Goal: Book appointment/travel/reservation: Book appointment/travel/reservation

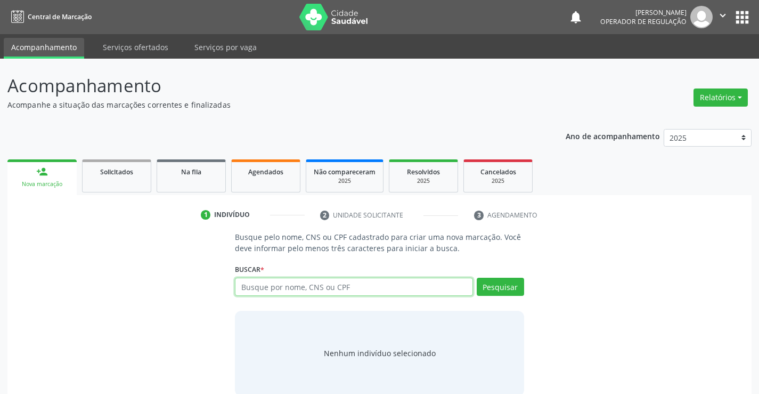
click at [374, 283] on input "text" at bounding box center [353, 286] width 237 height 18
type input "708400271949062"
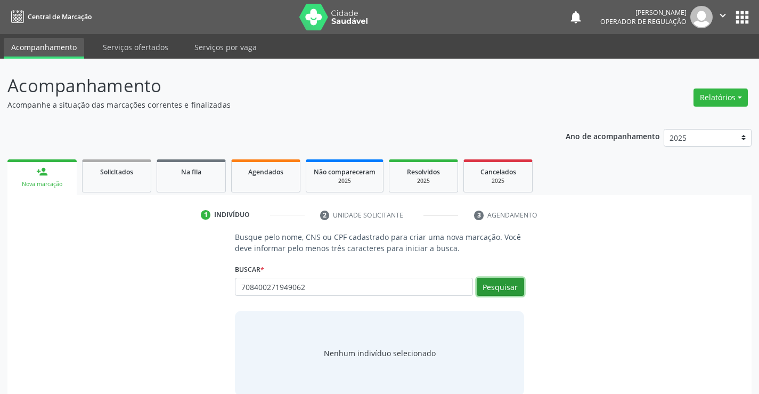
click at [501, 285] on button "Pesquisar" at bounding box center [500, 286] width 47 height 18
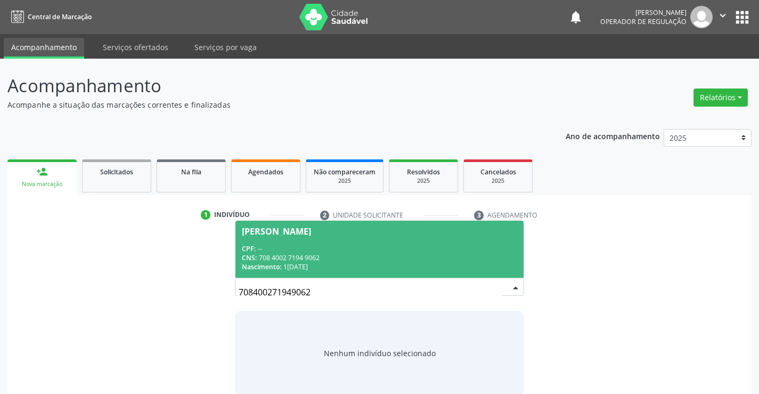
click at [353, 252] on div "CPF: --" at bounding box center [379, 248] width 275 height 9
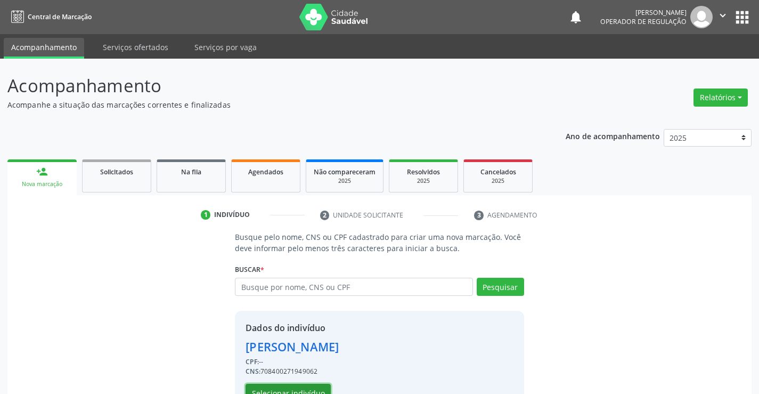
click at [272, 384] on button "Selecionar indivíduo" at bounding box center [287, 392] width 85 height 18
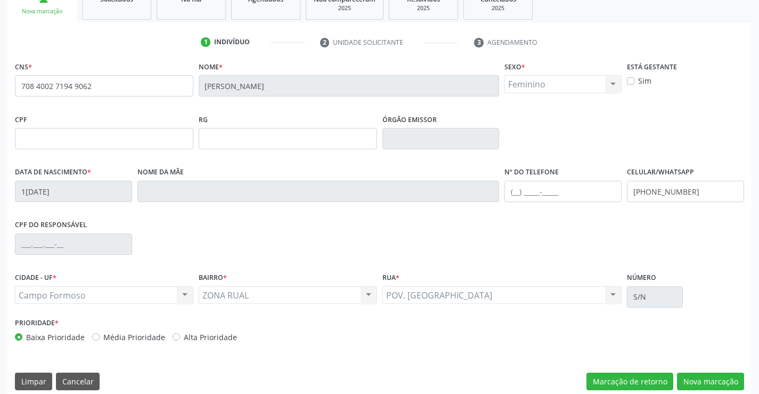
scroll to position [184, 0]
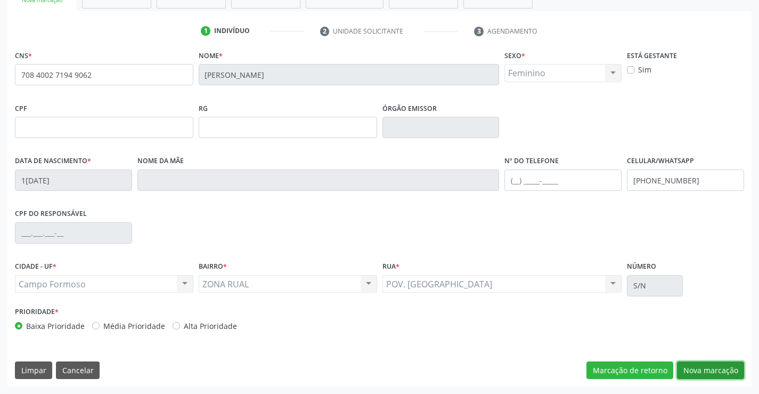
click at [710, 372] on button "Nova marcação" at bounding box center [710, 370] width 67 height 18
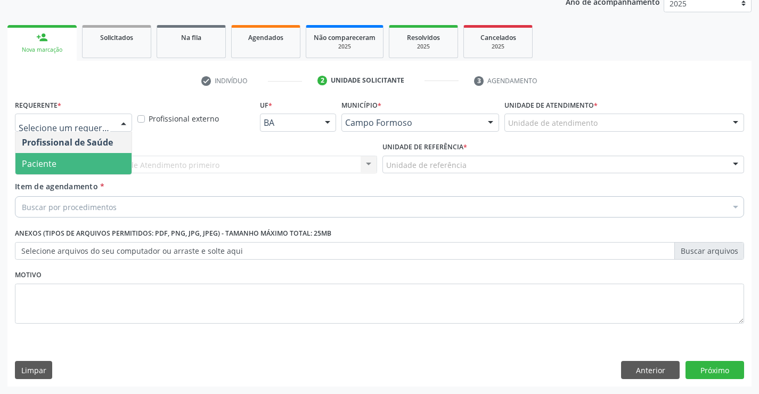
click at [56, 155] on span "Paciente" at bounding box center [73, 163] width 116 height 21
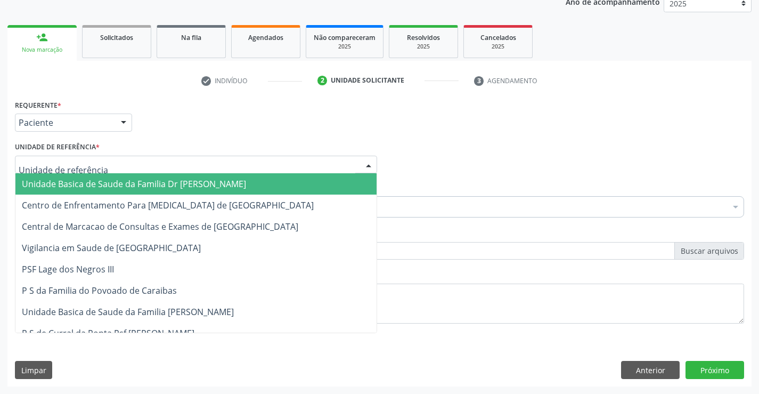
click at [56, 155] on div at bounding box center [196, 164] width 362 height 18
click at [69, 175] on span "Unidade Basica de Saude da Familia Dr [PERSON_NAME]" at bounding box center [195, 183] width 361 height 21
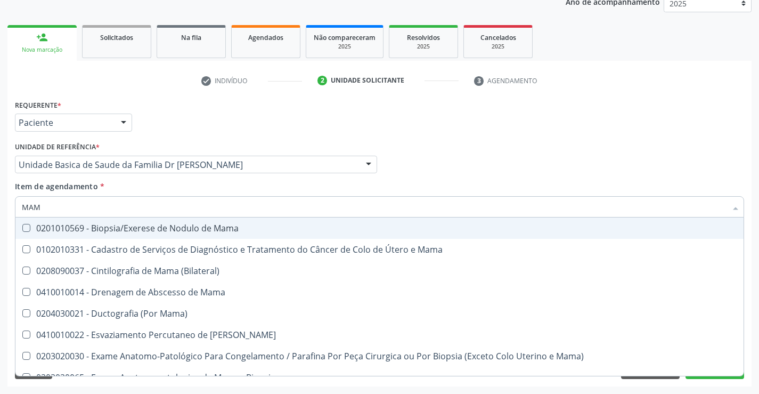
type input "MAMO"
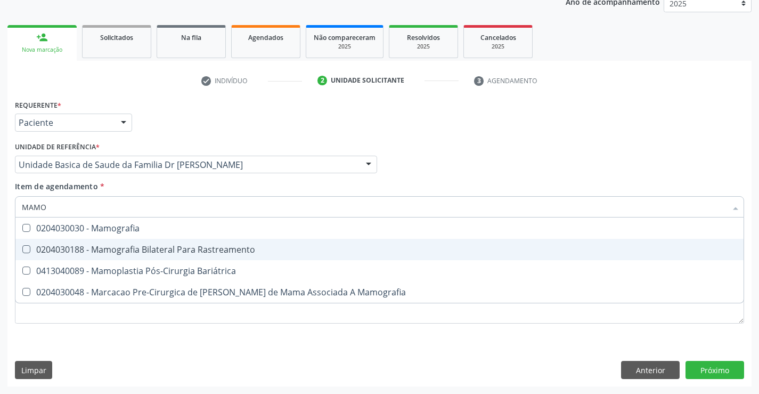
click at [162, 249] on div "0204030188 - Mamografia Bilateral Para Rastreamento" at bounding box center [379, 249] width 715 height 9
checkbox Rastreamento "true"
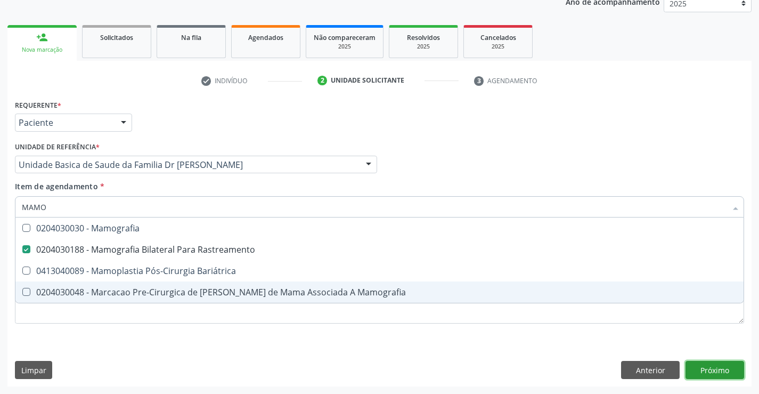
click at [711, 371] on div "Requerente * Paciente Profissional de Saúde Paciente Nenhum resultado encontrad…" at bounding box center [379, 241] width 744 height 289
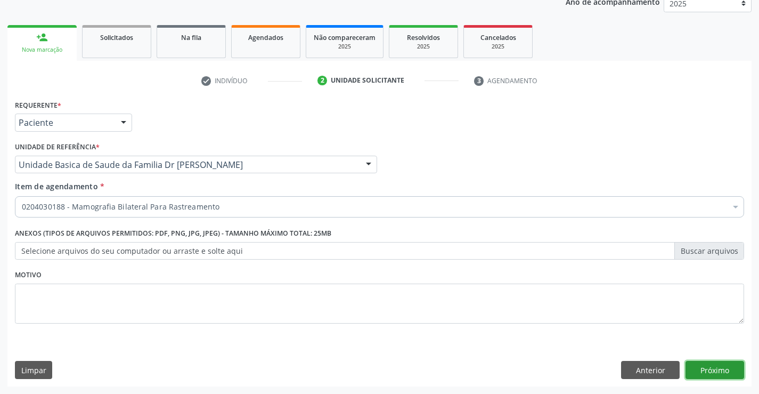
click at [711, 371] on button "Próximo" at bounding box center [714, 370] width 59 height 18
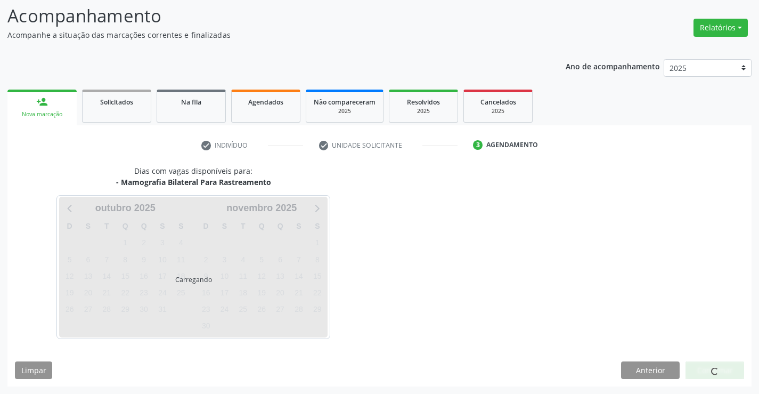
scroll to position [70, 0]
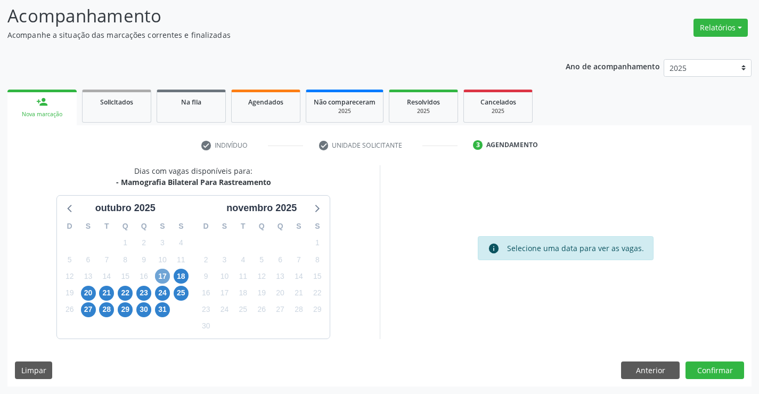
click at [161, 275] on span "17" at bounding box center [162, 275] width 15 height 15
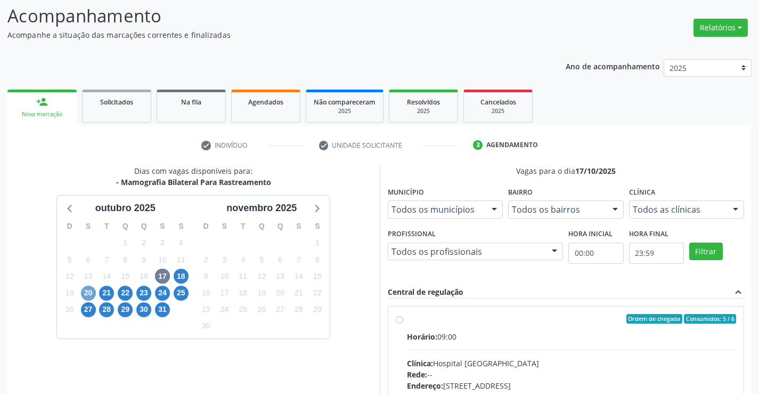
click at [85, 291] on span "20" at bounding box center [88, 292] width 15 height 15
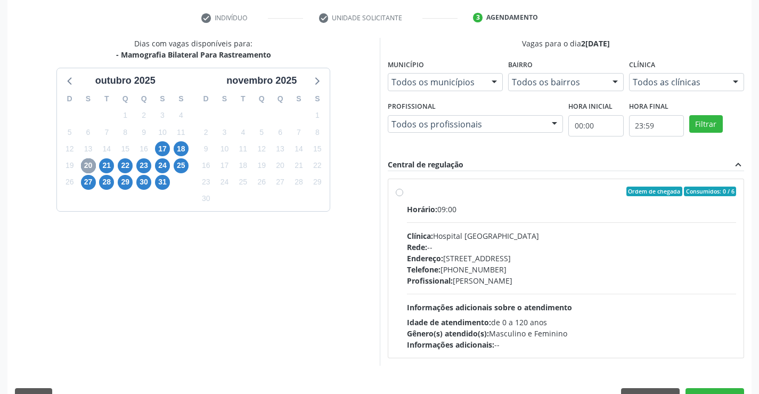
scroll to position [224, 0]
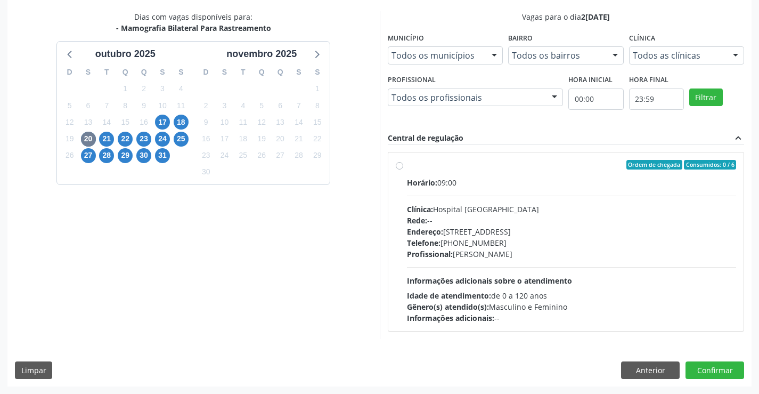
click at [502, 172] on label "Ordem de chegada Consumidos: 0 / 6 Horário: 09:00 Clínica: Hospital [GEOGRAPHIC…" at bounding box center [572, 241] width 330 height 163
click at [403, 169] on input "Ordem de chegada Consumidos: 0 / 6 Horário: 09:00 Clínica: Hospital [GEOGRAPHIC…" at bounding box center [399, 165] width 7 height 10
radio input "true"
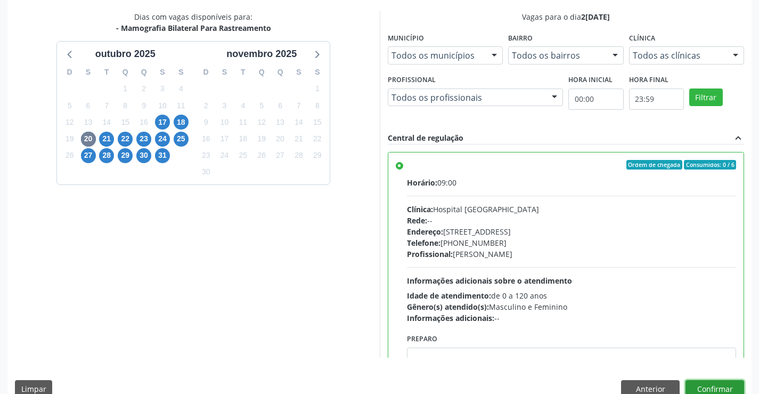
click at [708, 385] on button "Confirmar" at bounding box center [714, 389] width 59 height 18
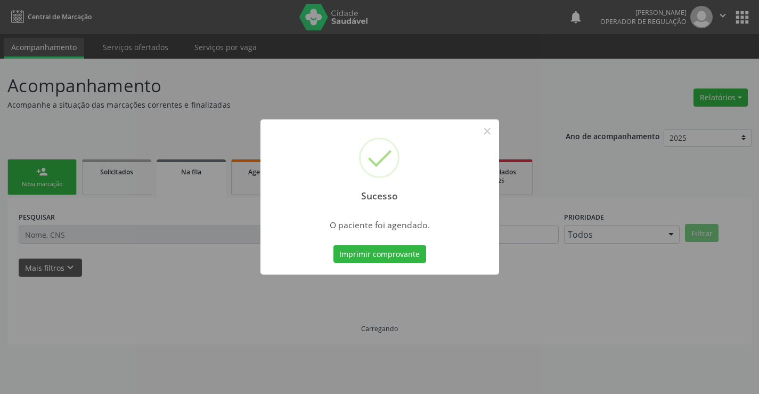
scroll to position [0, 0]
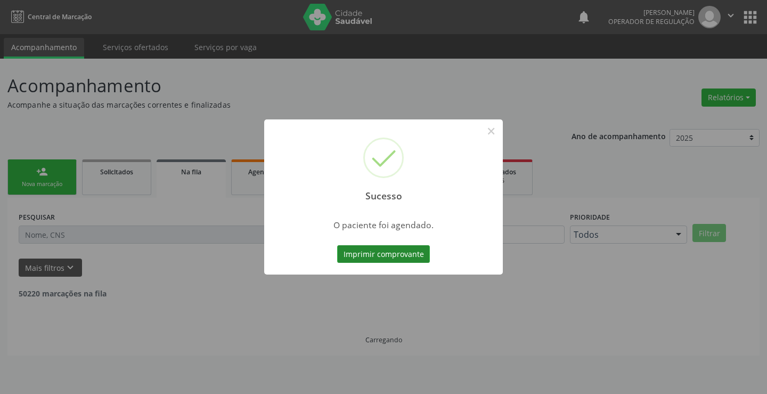
click at [390, 251] on button "Imprimir comprovante" at bounding box center [383, 254] width 93 height 18
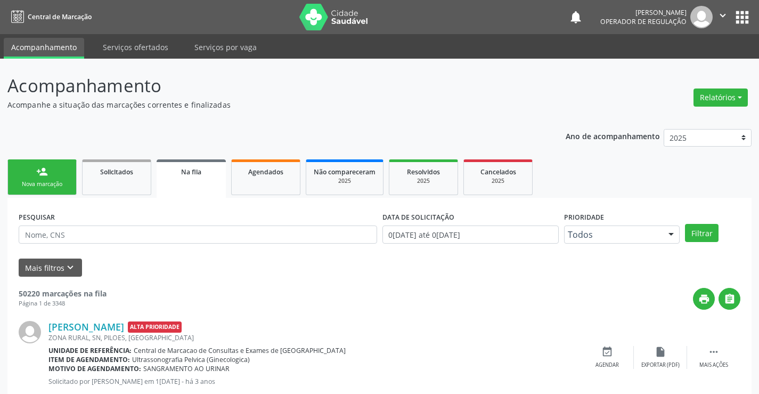
click at [48, 175] on link "person_add Nova marcação" at bounding box center [41, 177] width 69 height 36
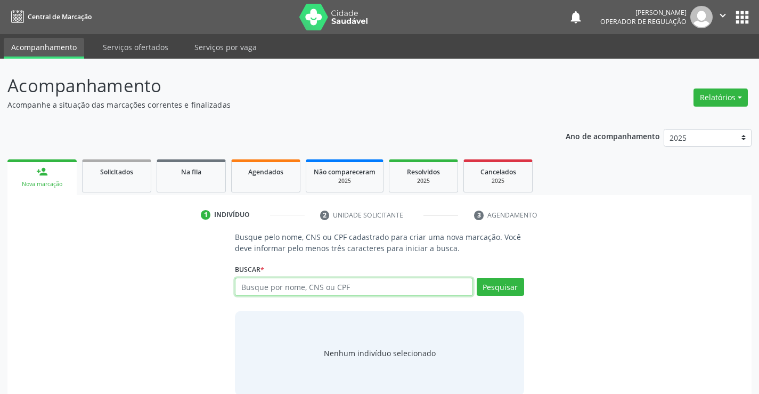
click at [356, 287] on input "text" at bounding box center [353, 286] width 237 height 18
type input "700008393952306"
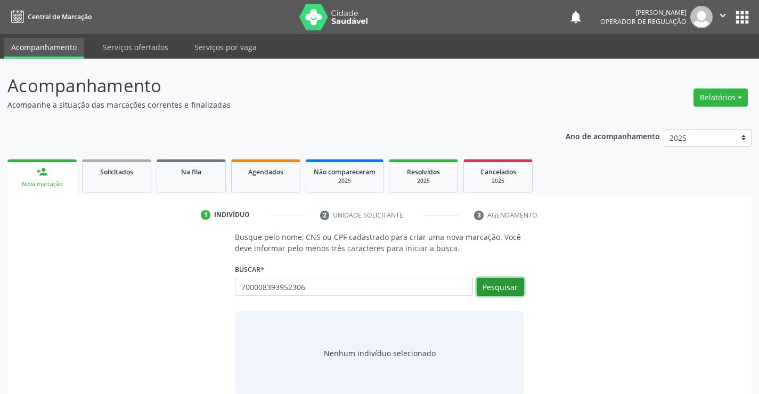
click at [502, 278] on button "Pesquisar" at bounding box center [500, 286] width 47 height 18
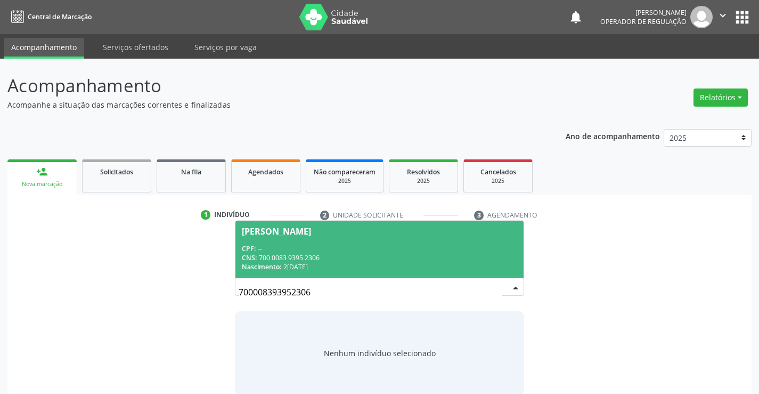
click at [320, 249] on div "CPF: --" at bounding box center [379, 248] width 275 height 9
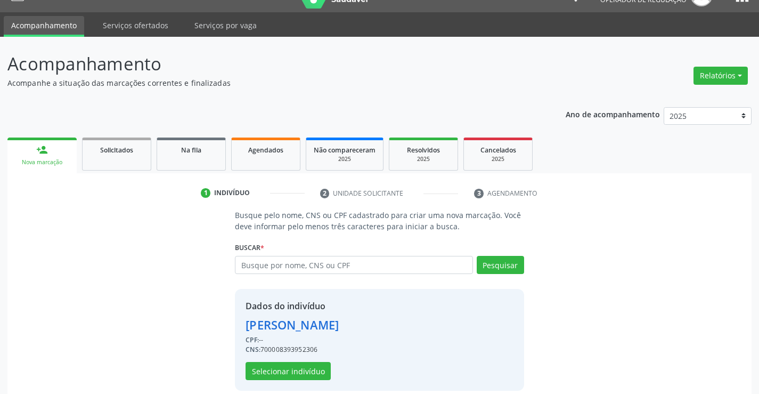
scroll to position [34, 0]
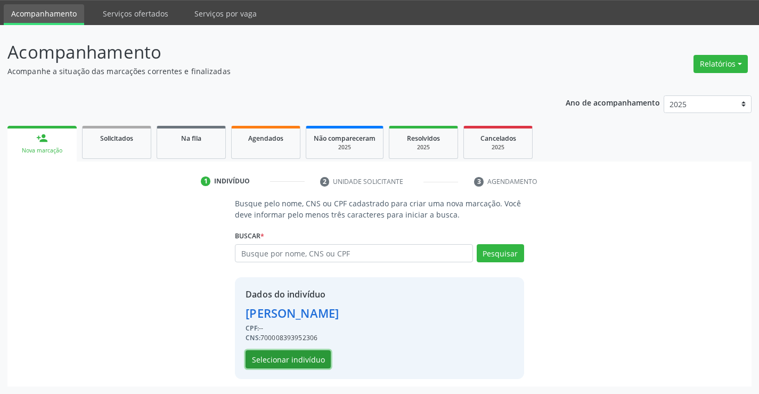
click at [278, 358] on button "Selecionar indivíduo" at bounding box center [287, 359] width 85 height 18
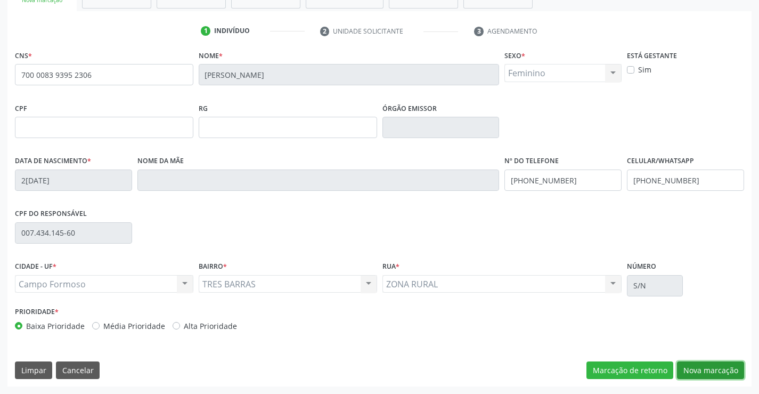
click at [707, 369] on button "Nova marcação" at bounding box center [710, 370] width 67 height 18
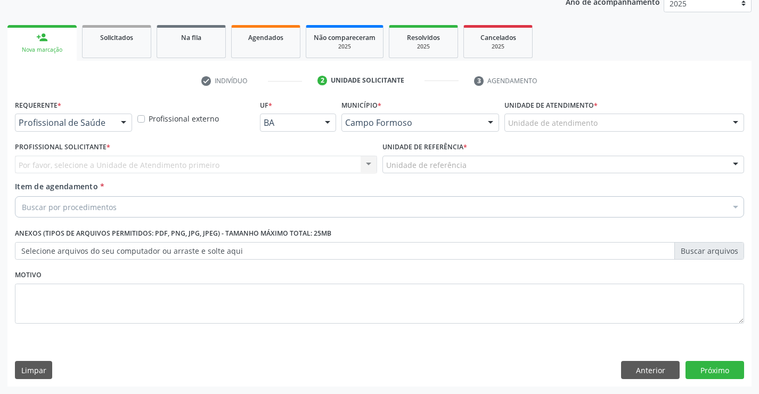
scroll to position [134, 0]
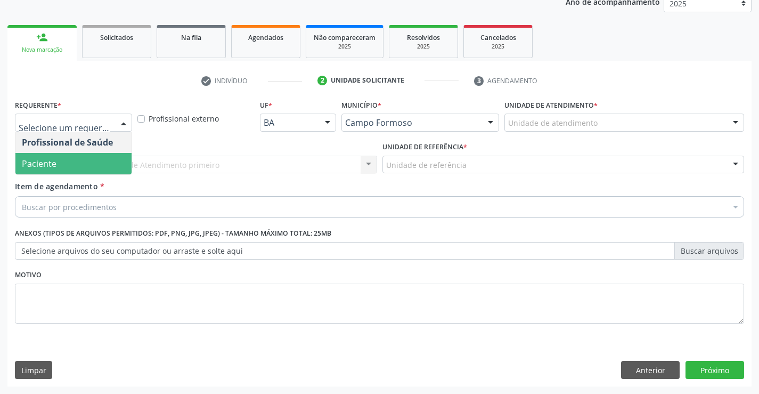
click at [50, 163] on span "Paciente" at bounding box center [39, 164] width 35 height 12
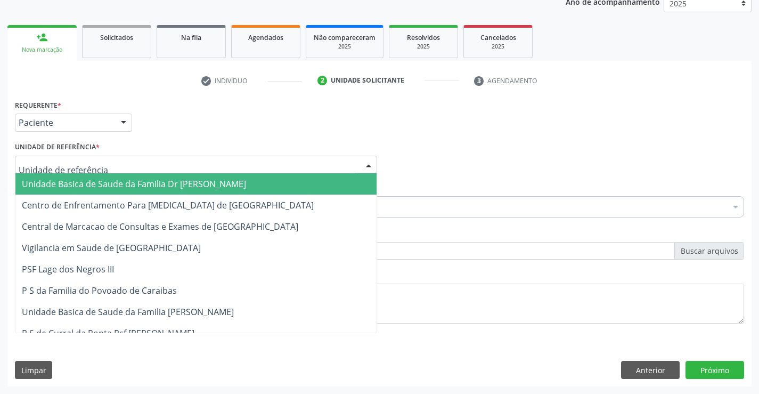
click at [81, 184] on span "Unidade Basica de Saude da Familia Dr [PERSON_NAME]" at bounding box center [134, 184] width 224 height 12
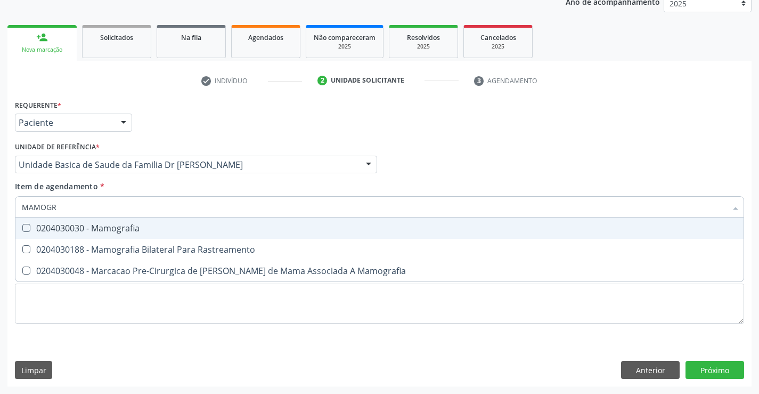
type input "MAMOGRA"
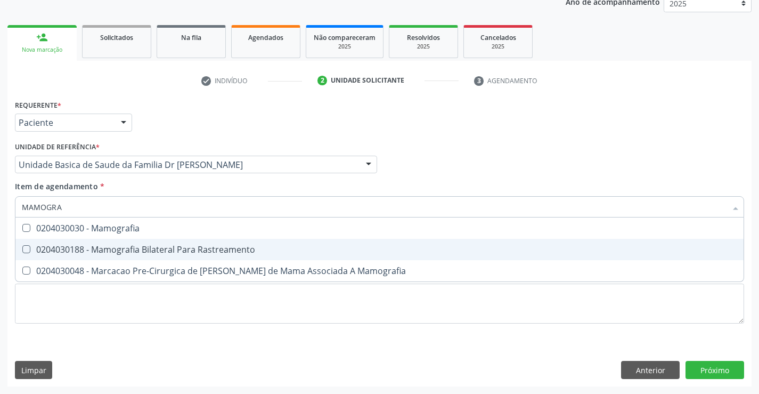
click at [150, 249] on div "0204030188 - Mamografia Bilateral Para Rastreamento" at bounding box center [379, 249] width 715 height 9
checkbox Rastreamento "true"
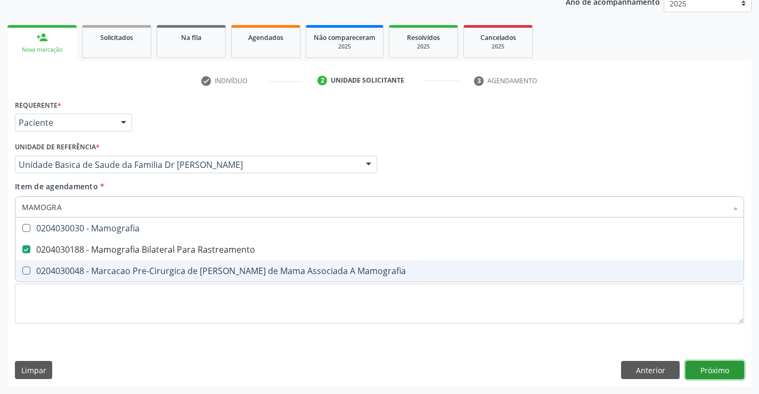
click at [713, 367] on div "Requerente * Paciente Profissional de Saúde Paciente Nenhum resultado encontrad…" at bounding box center [379, 241] width 744 height 289
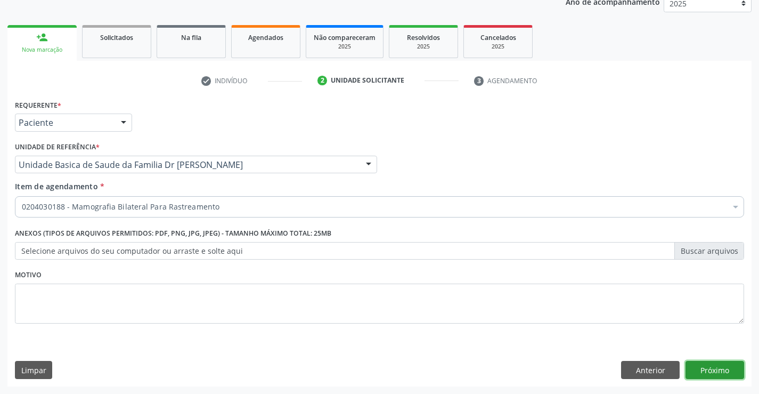
click at [713, 367] on button "Próximo" at bounding box center [714, 370] width 59 height 18
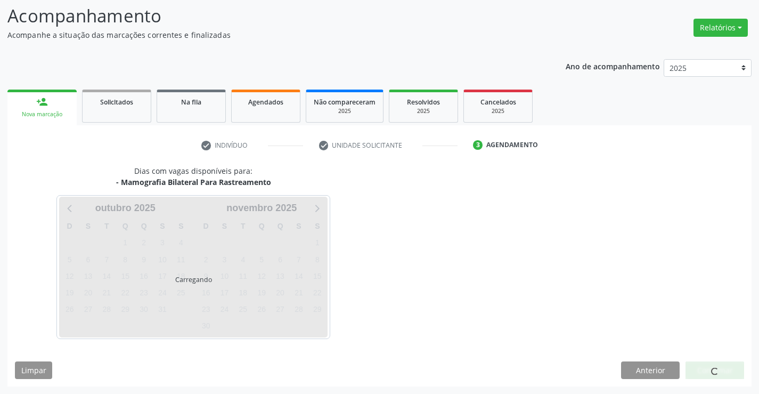
scroll to position [70, 0]
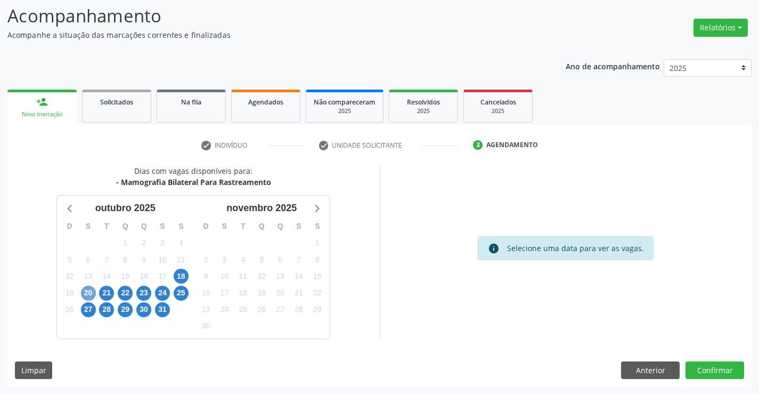
click at [89, 292] on span "20" at bounding box center [88, 292] width 15 height 15
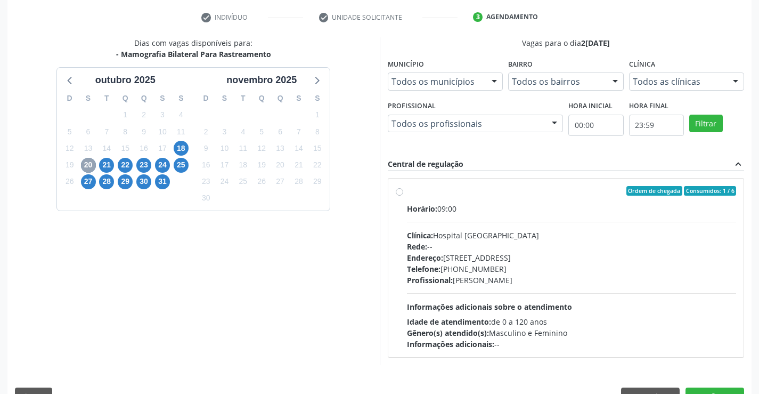
scroll to position [224, 0]
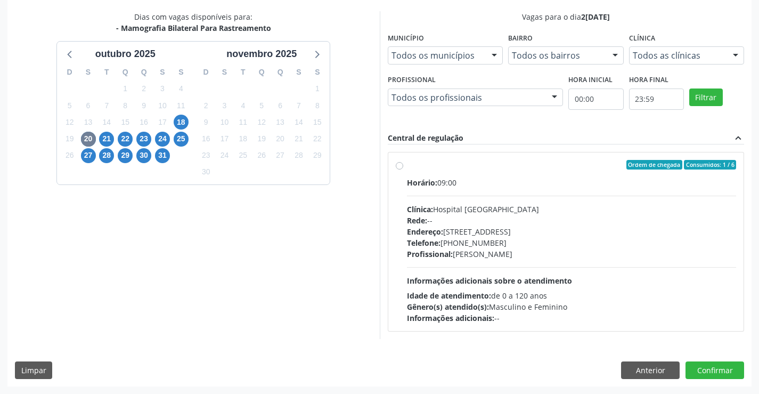
click at [509, 178] on div "Horário: 09:00" at bounding box center [572, 182] width 330 height 11
click at [403, 169] on input "Ordem de chegada Consumidos: 1 / 6 Horário: 09:00 Clínica: Hospital [GEOGRAPHIC…" at bounding box center [399, 165] width 7 height 10
radio input "true"
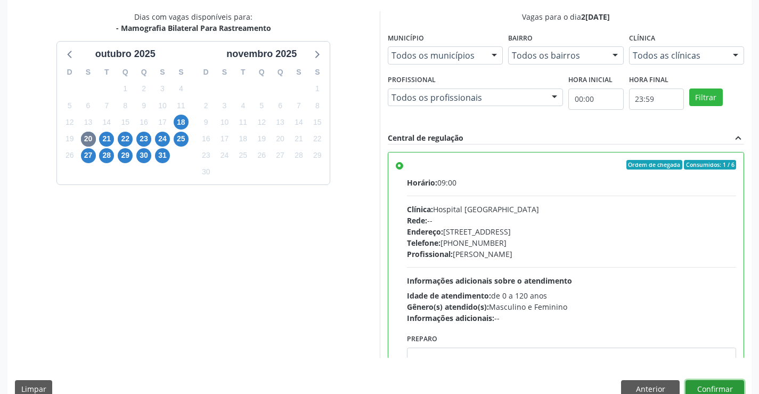
click at [710, 385] on button "Confirmar" at bounding box center [714, 389] width 59 height 18
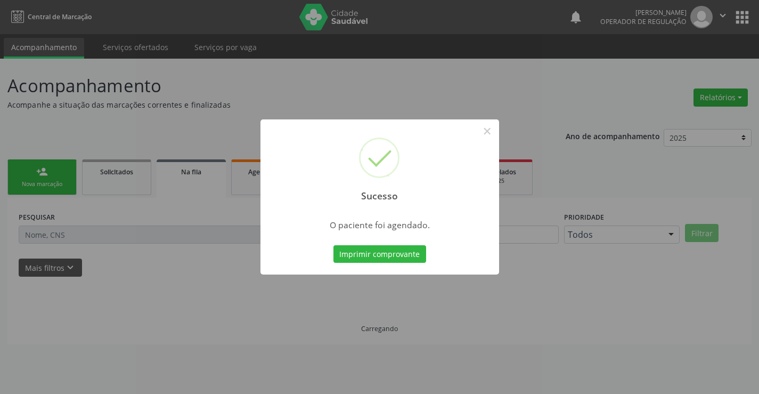
scroll to position [0, 0]
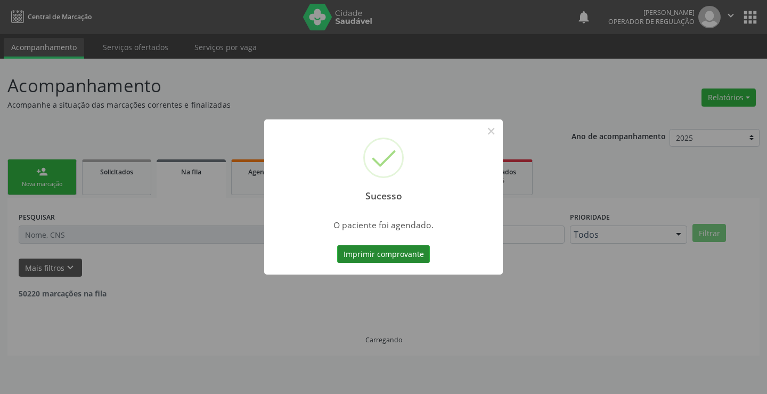
click at [379, 249] on button "Imprimir comprovante" at bounding box center [383, 254] width 93 height 18
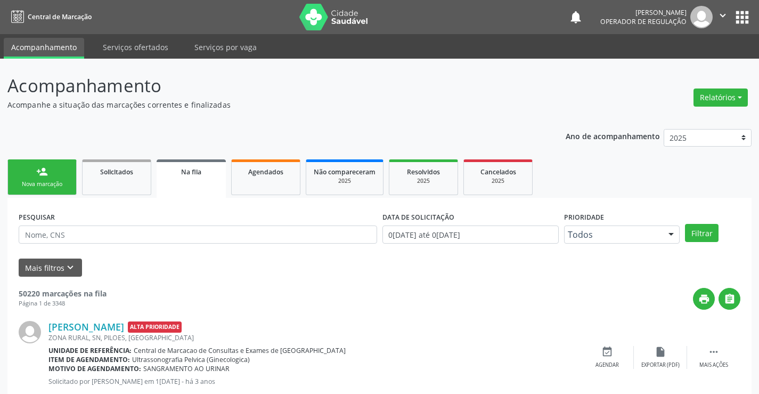
click at [44, 166] on div "person_add" at bounding box center [42, 172] width 12 height 12
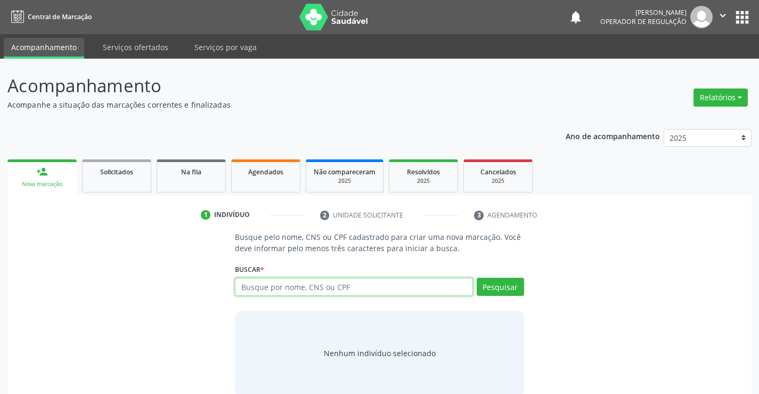
click at [299, 286] on input "text" at bounding box center [353, 286] width 237 height 18
click at [276, 286] on input "text" at bounding box center [353, 286] width 237 height 18
type input "706906172340838"
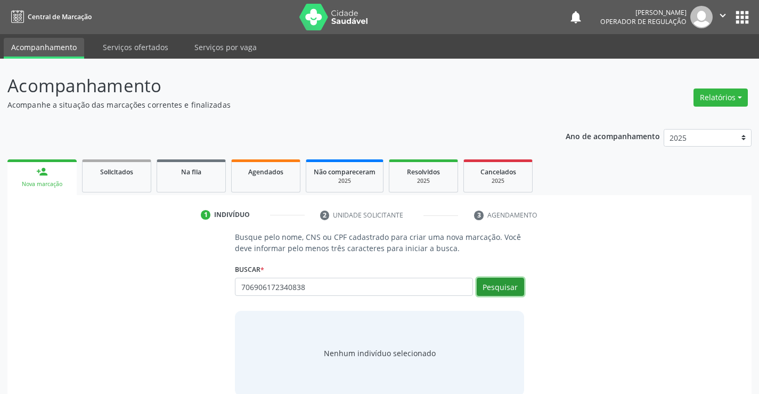
click at [490, 284] on button "Pesquisar" at bounding box center [500, 286] width 47 height 18
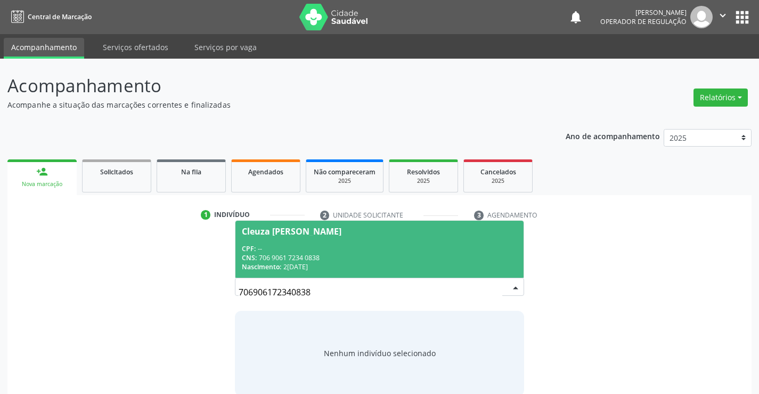
click at [300, 231] on div "Cleuza [PERSON_NAME]" at bounding box center [292, 231] width 100 height 9
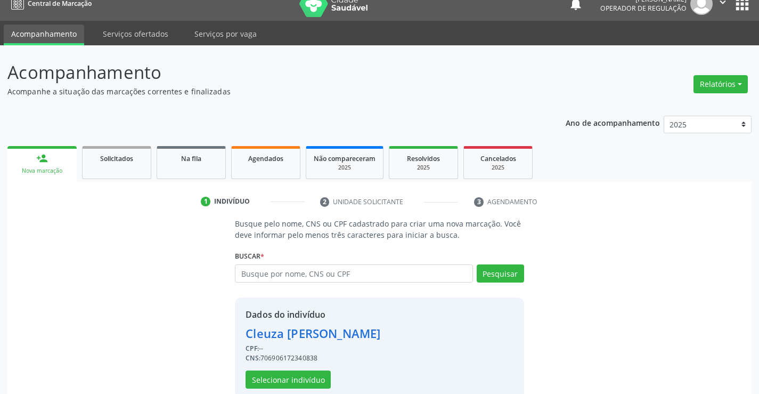
scroll to position [34, 0]
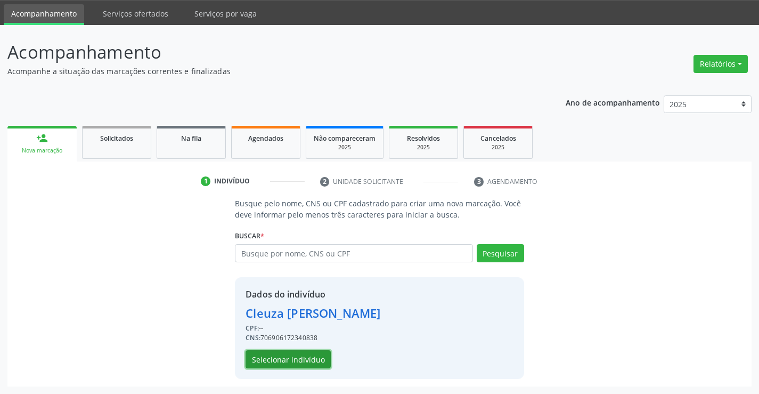
click at [279, 355] on button "Selecionar indivíduo" at bounding box center [287, 359] width 85 height 18
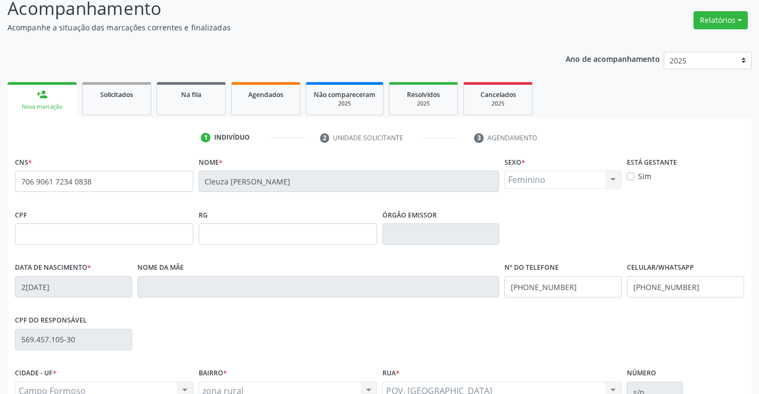
scroll to position [184, 0]
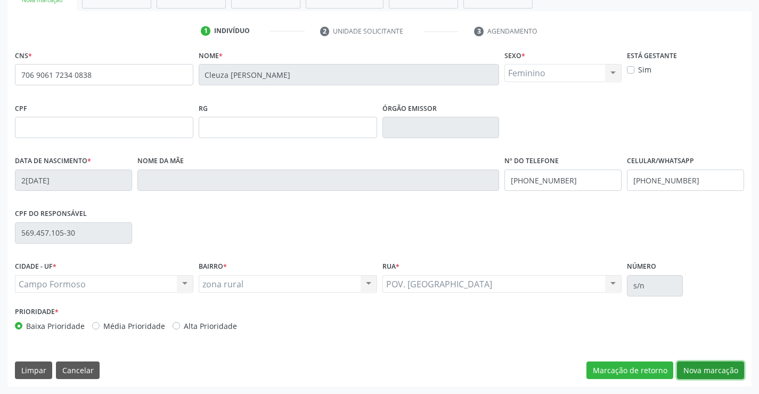
click at [704, 367] on button "Nova marcação" at bounding box center [710, 370] width 67 height 18
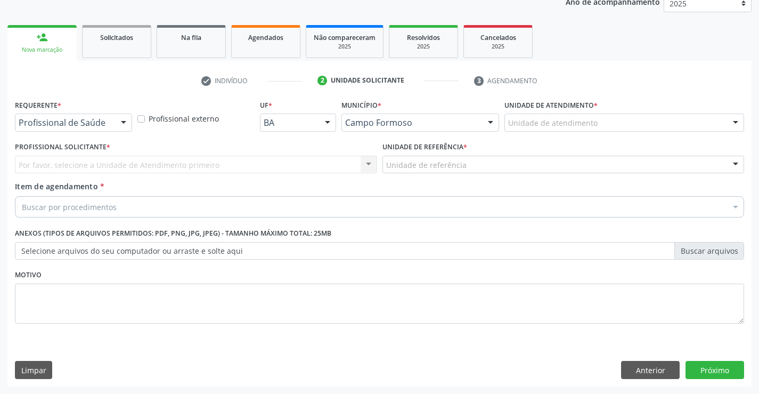
scroll to position [134, 0]
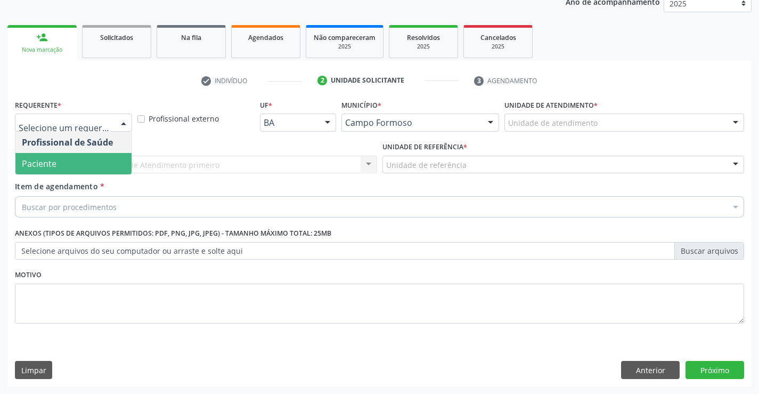
click at [56, 160] on span "Paciente" at bounding box center [73, 163] width 116 height 21
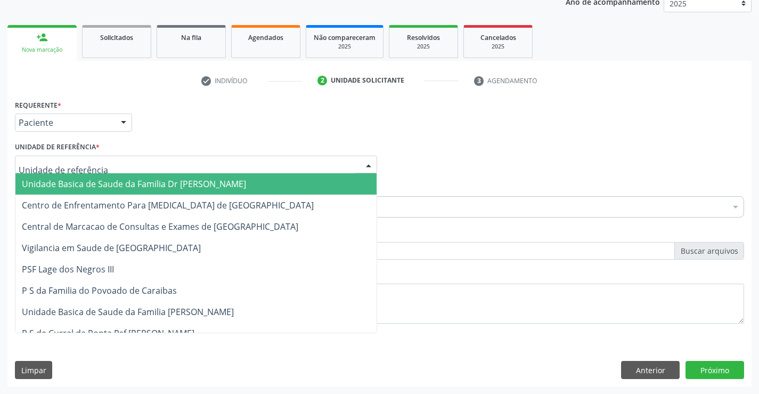
click at [69, 175] on span "Unidade Basica de Saude da Familia Dr [PERSON_NAME]" at bounding box center [195, 183] width 361 height 21
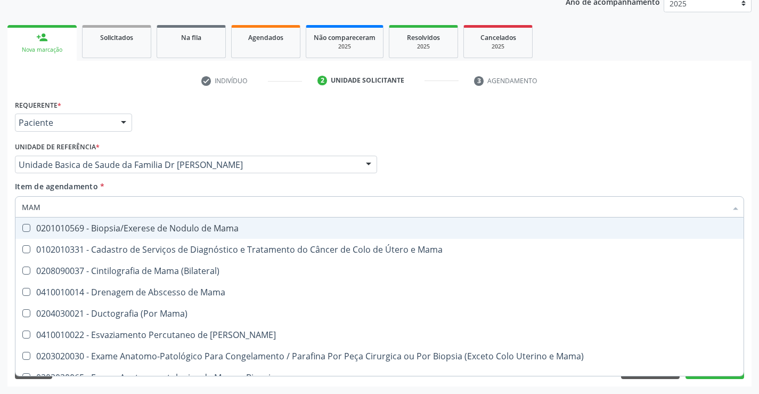
type input "MAMO"
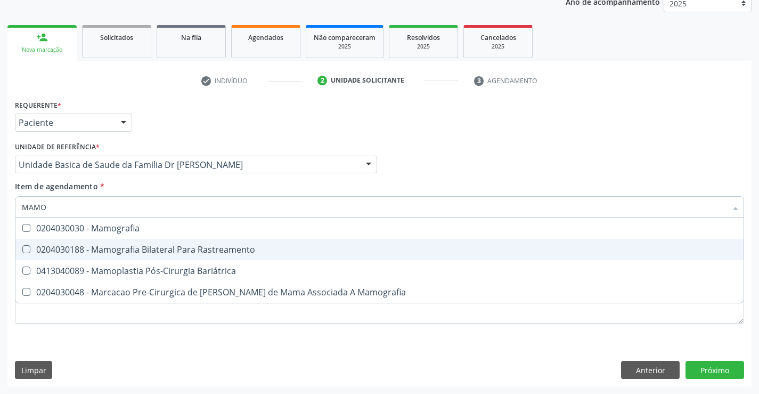
click at [135, 247] on div "0204030188 - Mamografia Bilateral Para Rastreamento" at bounding box center [379, 249] width 715 height 9
checkbox Rastreamento "true"
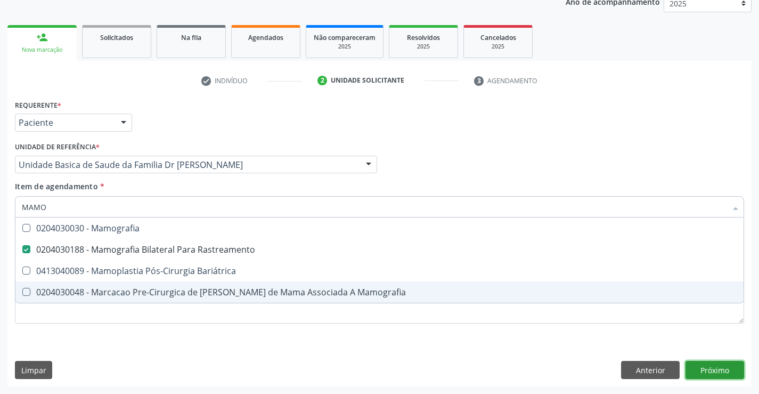
click at [722, 366] on div "Requerente * Paciente Profissional de Saúde Paciente Nenhum resultado encontrad…" at bounding box center [379, 241] width 744 height 289
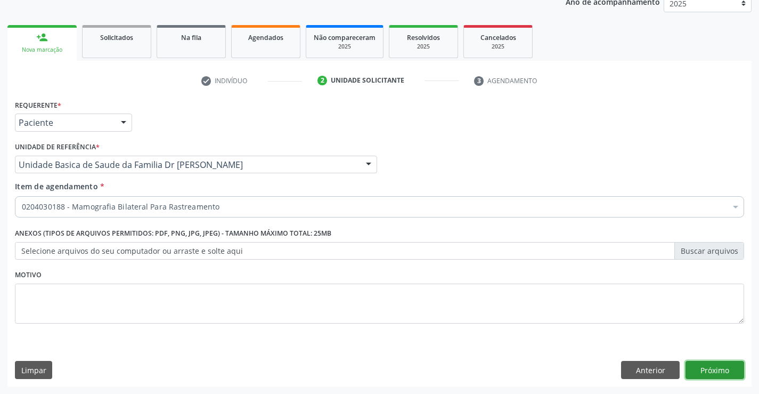
click at [722, 366] on button "Próximo" at bounding box center [714, 370] width 59 height 18
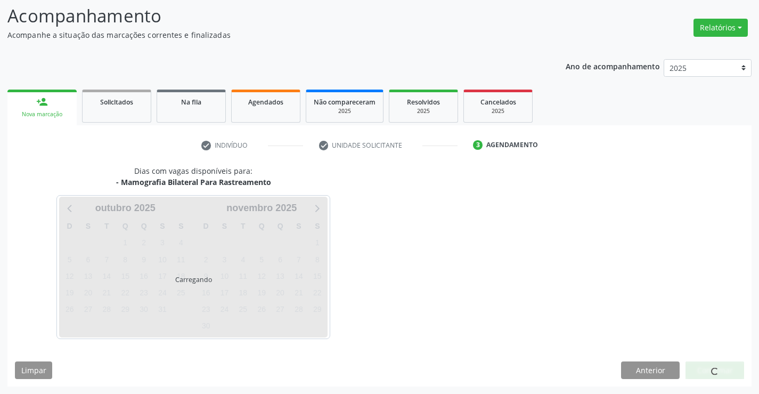
scroll to position [70, 0]
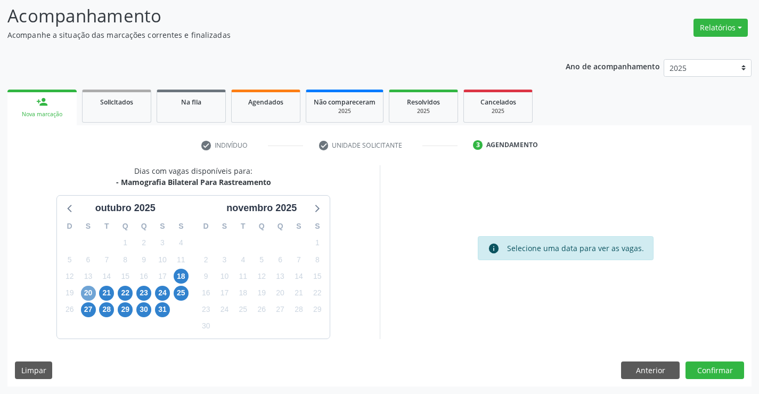
click at [87, 291] on span "20" at bounding box center [88, 292] width 15 height 15
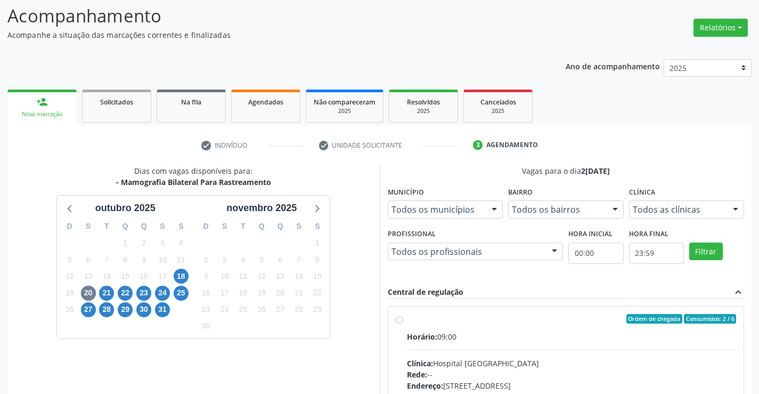
click at [465, 330] on label "Ordem de chegada Consumidos: 2 / 6 Horário: 09:00 Clínica: Hospital [GEOGRAPHIC…" at bounding box center [572, 395] width 330 height 163
click at [403, 323] on input "Ordem de chegada Consumidos: 2 / 6 Horário: 09:00 Clínica: Hospital [GEOGRAPHIC…" at bounding box center [399, 319] width 7 height 10
radio input "true"
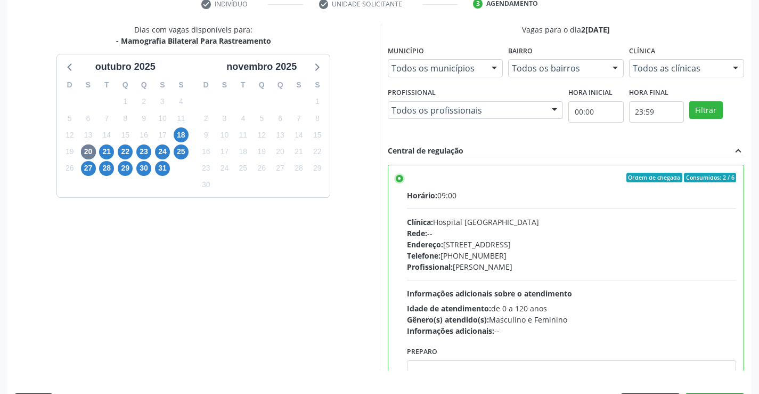
scroll to position [243, 0]
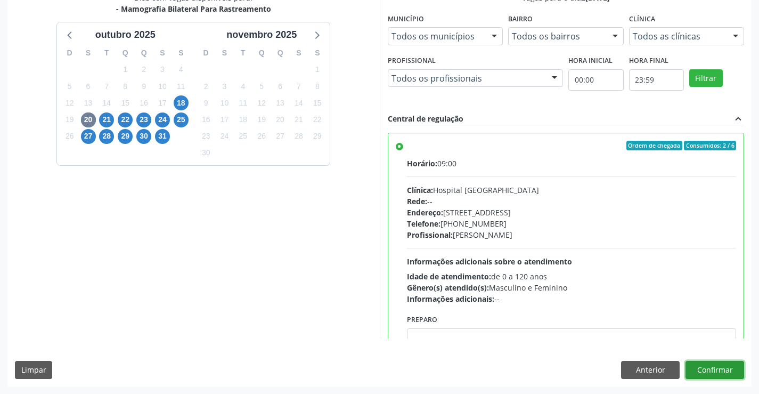
click at [699, 365] on button "Confirmar" at bounding box center [714, 370] width 59 height 18
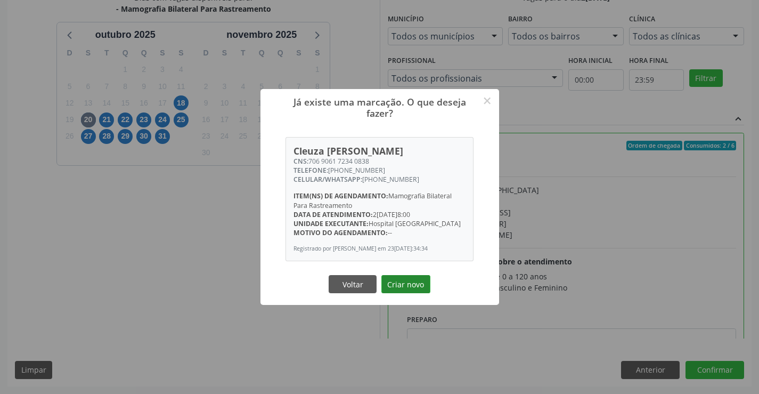
click at [406, 283] on button "Criar novo" at bounding box center [405, 284] width 49 height 18
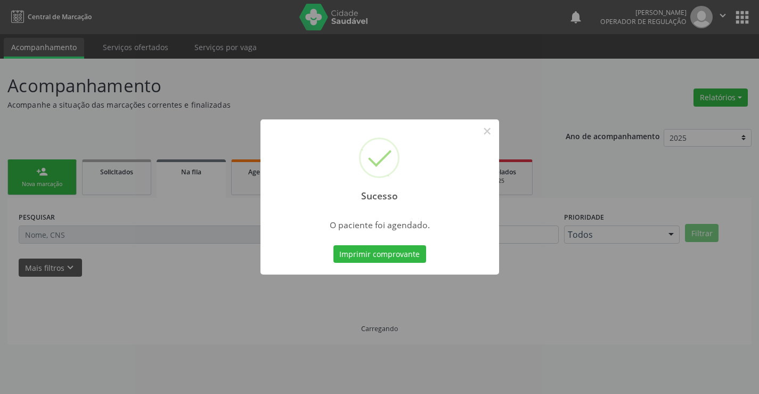
scroll to position [0, 0]
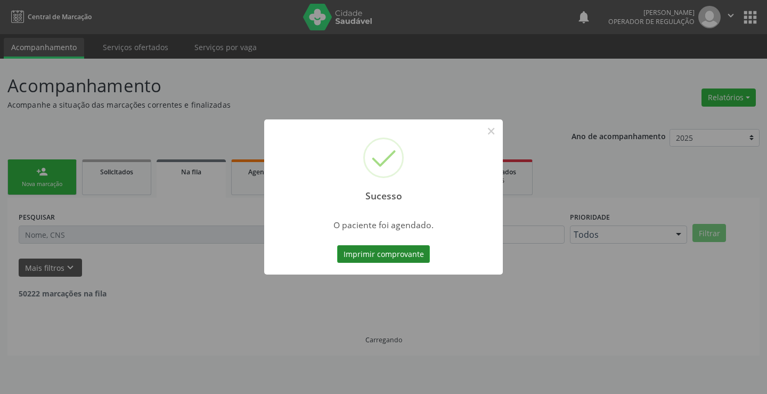
click at [402, 252] on button "Imprimir comprovante" at bounding box center [383, 254] width 93 height 18
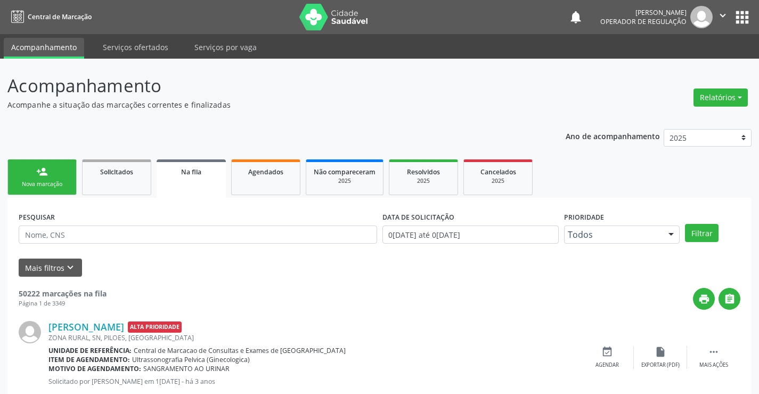
click at [40, 176] on div "person_add" at bounding box center [42, 172] width 12 height 12
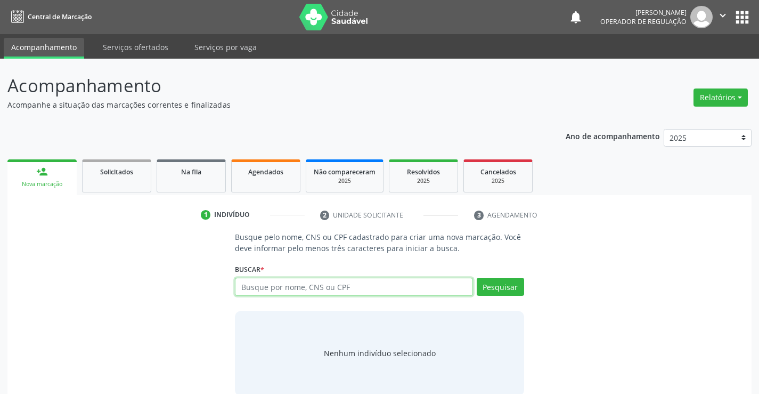
click at [400, 286] on input "text" at bounding box center [353, 286] width 237 height 18
click at [376, 287] on input "text" at bounding box center [353, 286] width 237 height 18
type input "704608611340126"
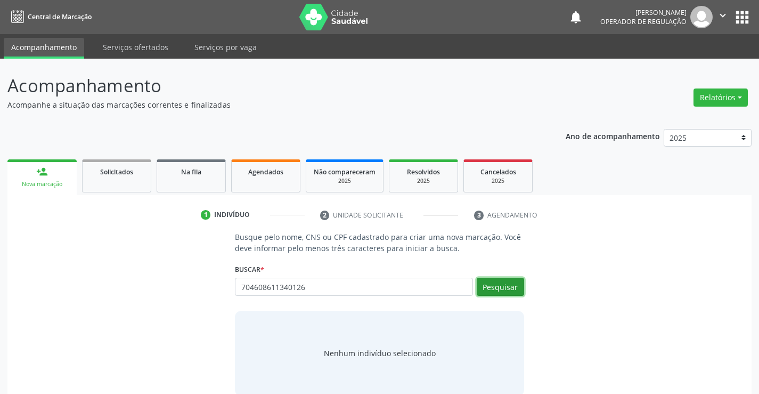
click at [499, 287] on button "Pesquisar" at bounding box center [500, 286] width 47 height 18
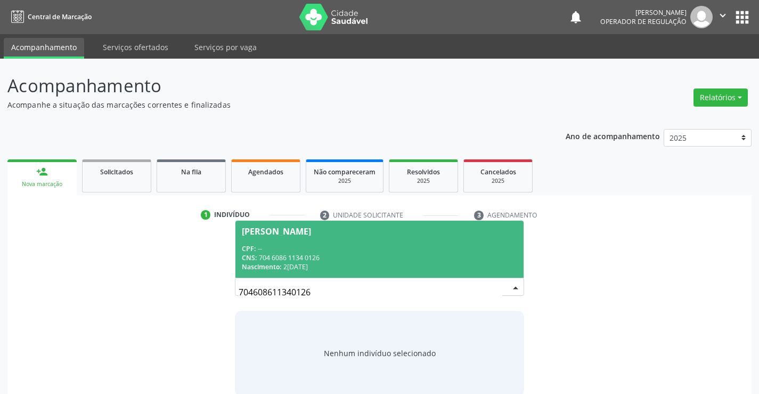
click at [343, 241] on span "[PERSON_NAME] CPF: -- CNS: 704 6086 1134 0126 Nascimento: 26[DATE]" at bounding box center [379, 248] width 288 height 57
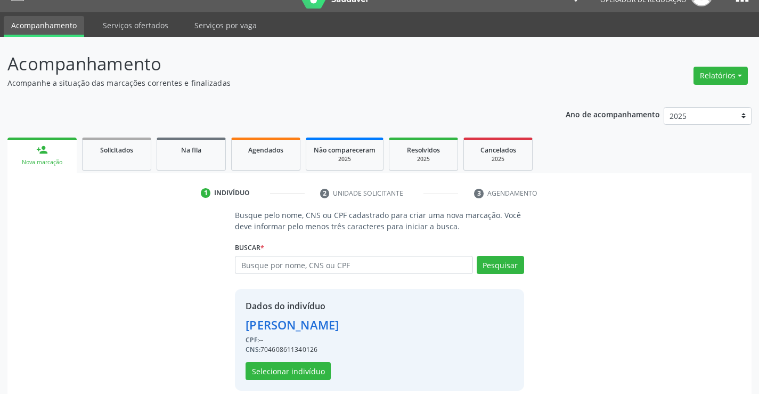
scroll to position [34, 0]
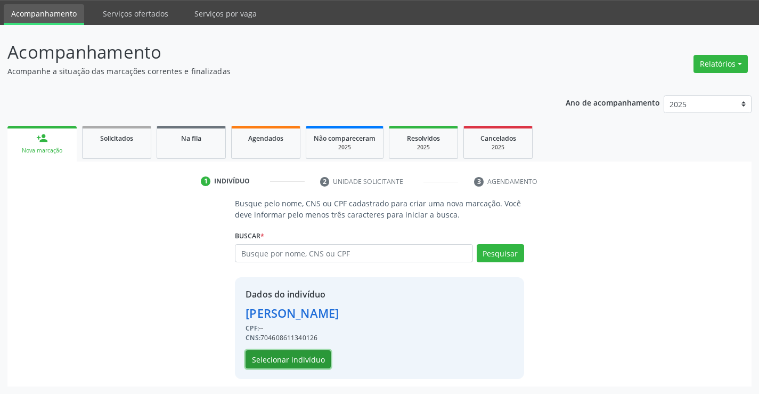
click at [287, 355] on button "Selecionar indivíduo" at bounding box center [287, 359] width 85 height 18
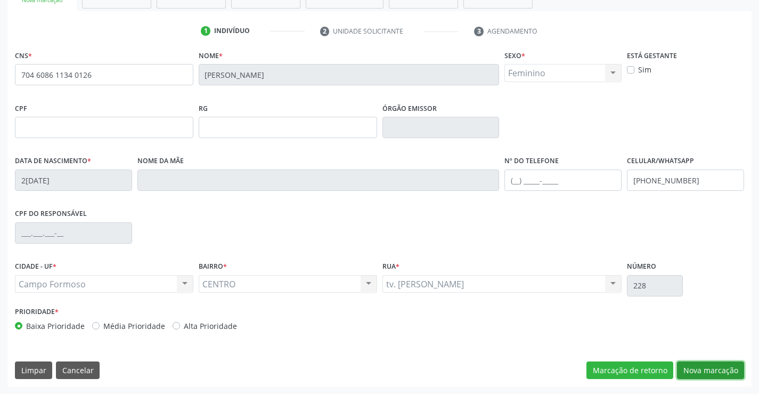
click at [711, 367] on button "Nova marcação" at bounding box center [710, 370] width 67 height 18
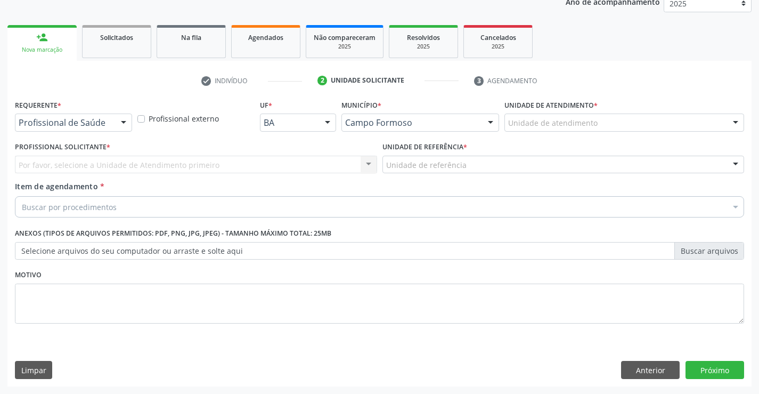
scroll to position [134, 0]
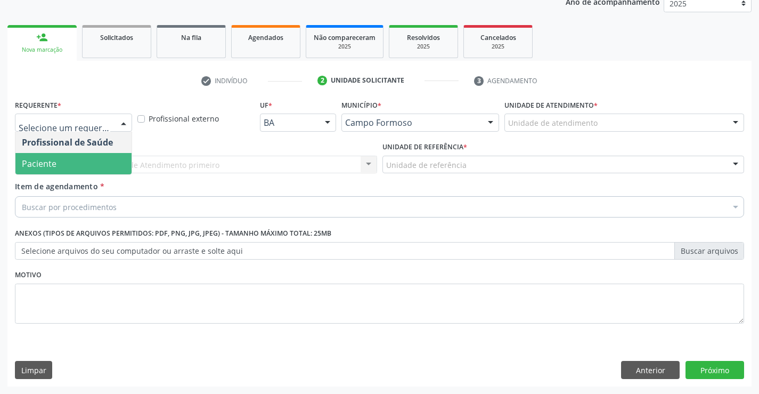
click at [69, 159] on span "Paciente" at bounding box center [73, 163] width 116 height 21
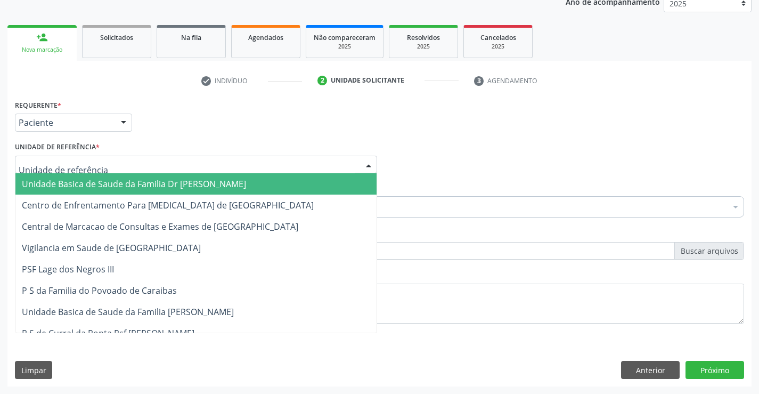
click at [92, 181] on span "Unidade Basica de Saude da Familia Dr [PERSON_NAME]" at bounding box center [134, 184] width 224 height 12
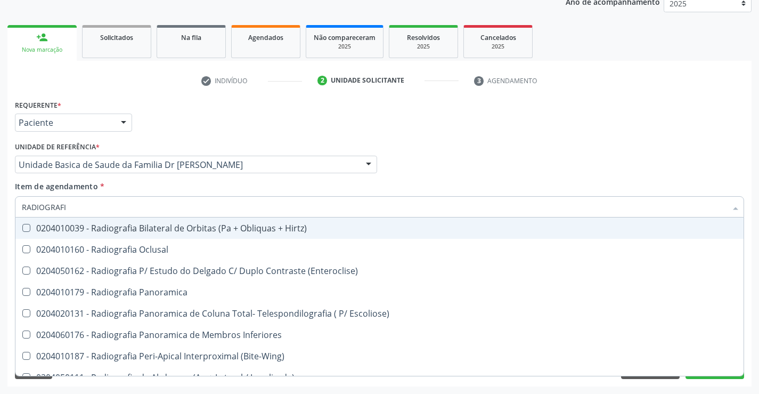
type input "RADIOGRAFIA"
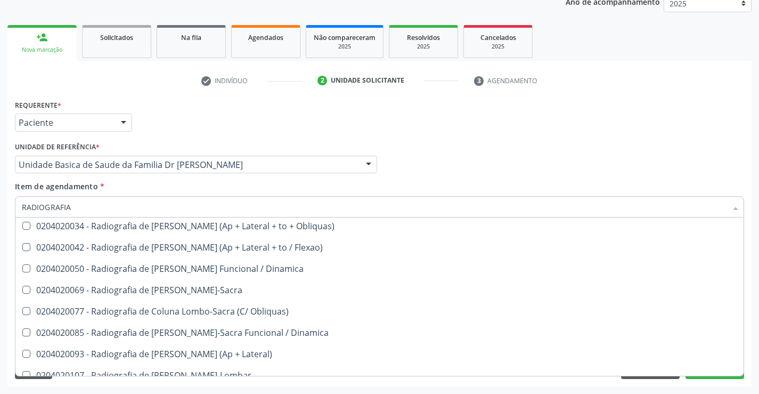
scroll to position [533, 0]
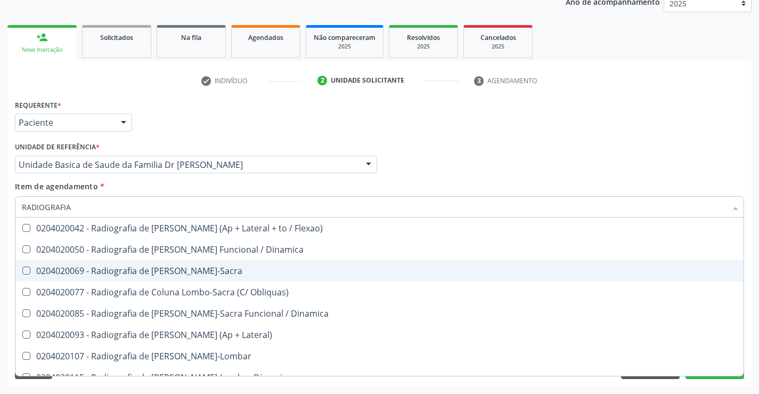
click at [244, 271] on div "0204020069 - Radiografia de [PERSON_NAME]-Sacra" at bounding box center [379, 270] width 715 height 9
checkbox Lombo-Sacra "true"
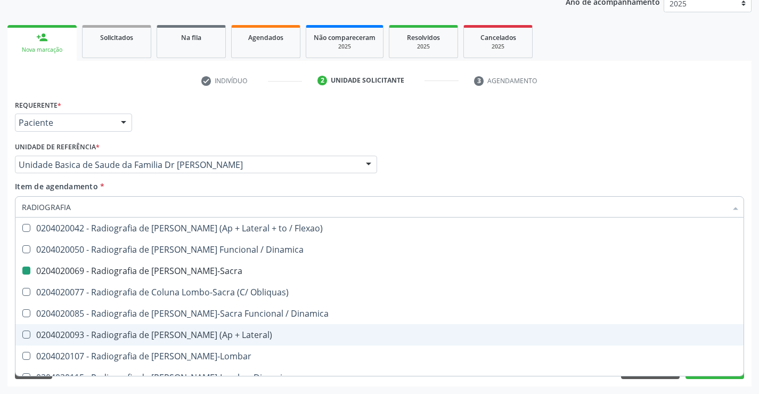
click at [752, 342] on div "Acompanhamento Acompanhe a situação das marcações correntes e finalizadas Relat…" at bounding box center [379, 158] width 759 height 469
checkbox Oclusal "true"
checkbox Lombo-Sacra "false"
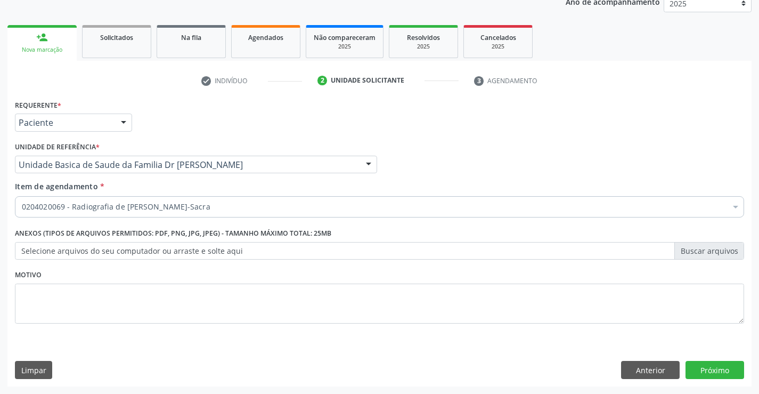
scroll to position [0, 0]
click at [717, 366] on button "Próximo" at bounding box center [714, 370] width 59 height 18
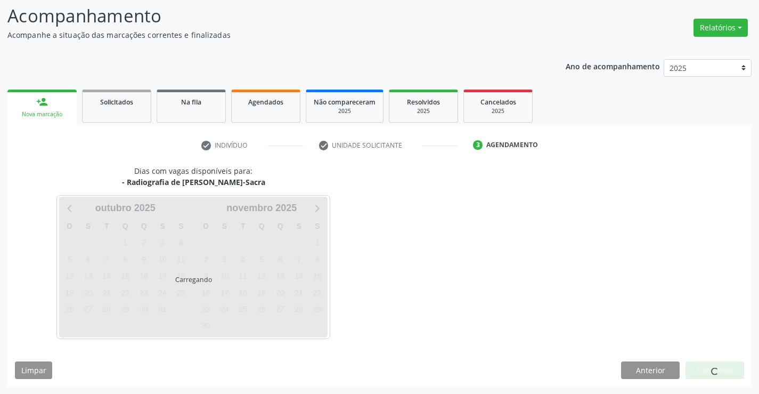
scroll to position [101, 0]
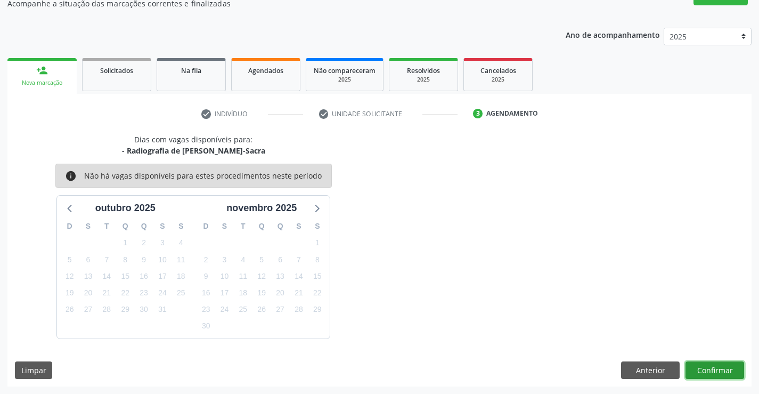
click at [717, 366] on button "Confirmar" at bounding box center [714, 370] width 59 height 18
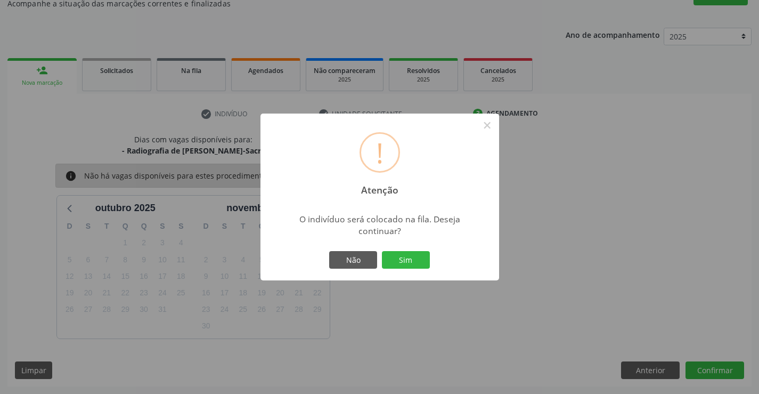
click at [398, 249] on div "Não Sim" at bounding box center [379, 260] width 105 height 22
click at [398, 258] on button "Sim" at bounding box center [406, 260] width 48 height 18
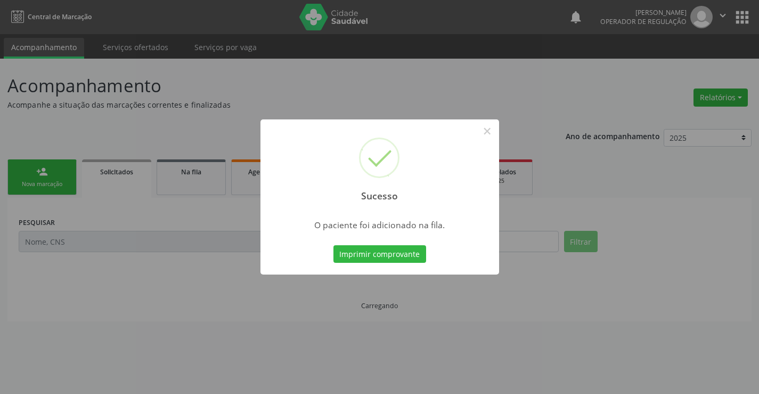
scroll to position [0, 0]
click at [388, 252] on button "Imprimir comprovante" at bounding box center [379, 254] width 93 height 18
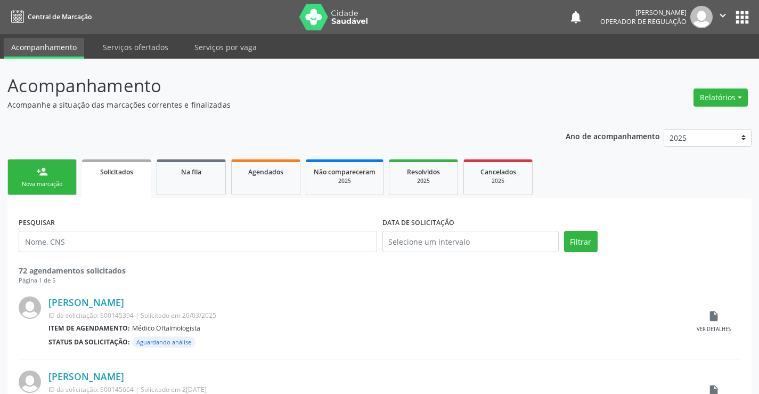
click at [44, 176] on div "person_add" at bounding box center [42, 172] width 12 height 12
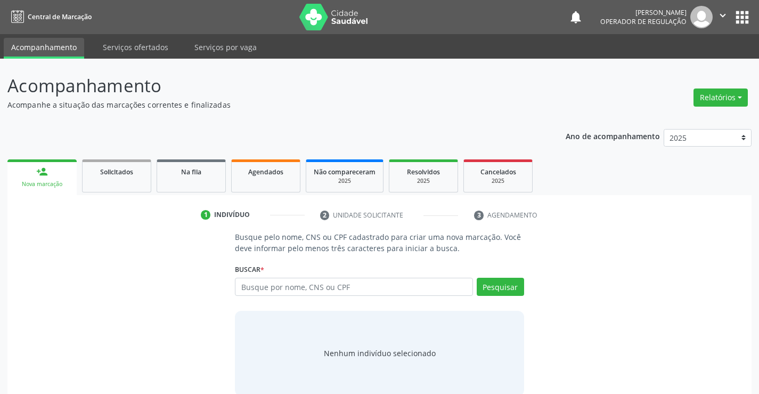
click at [725, 13] on icon "" at bounding box center [723, 16] width 12 height 12
click at [697, 67] on link "Sair" at bounding box center [695, 65] width 73 height 15
